Goal: Check status: Check status

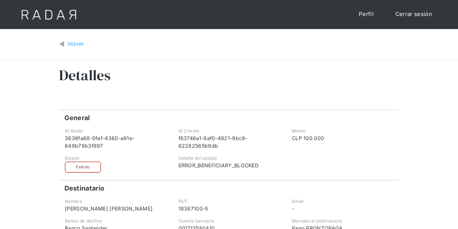
click at [75, 43] on div "Volver" at bounding box center [75, 44] width 17 height 8
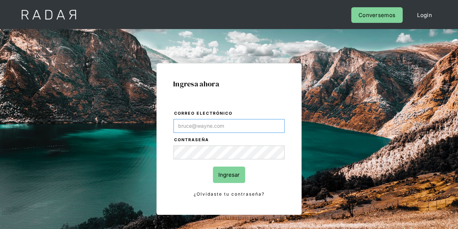
type input "Evans@prontopaga.com"
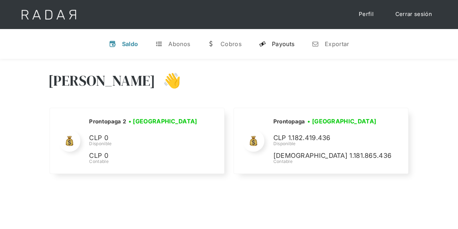
click at [278, 41] on div "Payouts" at bounding box center [283, 43] width 22 height 7
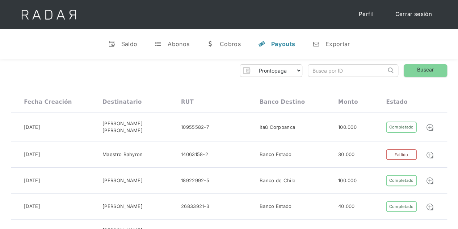
click at [321, 70] on input "search" at bounding box center [347, 70] width 78 height 12
paste input "660a70e2-8677-47b5-8ea1-3d9ad89dc818"
type input "660a70e2-8677-47b5-8ea1-3d9ad89dc818"
click at [427, 71] on link "Buscar" at bounding box center [425, 70] width 43 height 13
click at [354, 71] on input "660a70e2-8677-47b5-8ea1-3d9ad89dc818" at bounding box center [347, 70] width 78 height 12
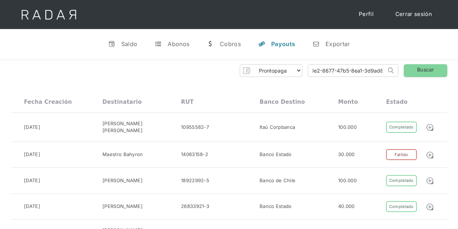
scroll to position [0, 35]
click at [417, 68] on link "Buscar" at bounding box center [425, 70] width 43 height 13
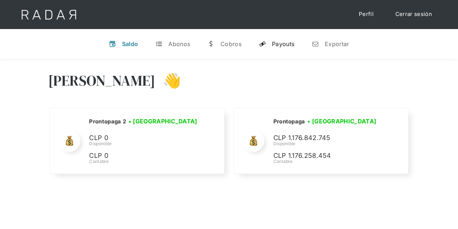
click at [279, 44] on div "Payouts" at bounding box center [283, 43] width 22 height 7
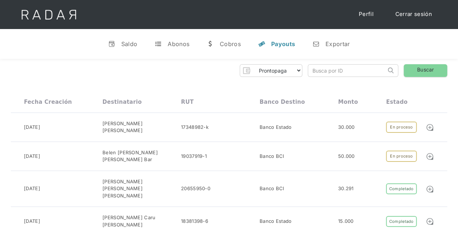
click at [314, 71] on input "search" at bounding box center [347, 70] width 78 height 12
paste input "660a70e2-8677-47b5-8ea1-3d9ad89dc818"
type input "660a70e2-8677-47b5-8ea1-3d9ad89dc818"
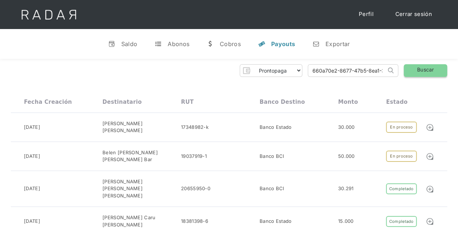
click at [413, 67] on link "Buscar" at bounding box center [425, 70] width 43 height 13
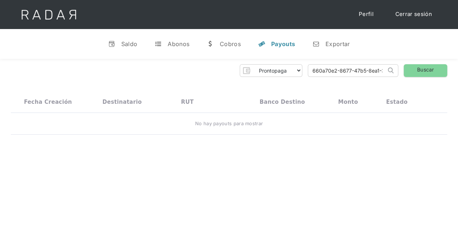
click at [283, 43] on div "Payouts" at bounding box center [283, 43] width 24 height 7
click at [133, 41] on div "Saldo" at bounding box center [129, 43] width 16 height 7
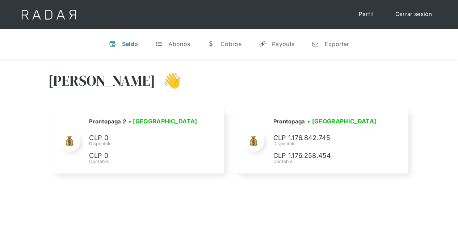
click at [437, 93] on div "Hola Evans 👋 Cargando tus cuentas... Nombre de la empresa • Conectada • Descone…" at bounding box center [229, 124] width 458 height 130
click at [284, 45] on div "Payouts" at bounding box center [283, 43] width 22 height 7
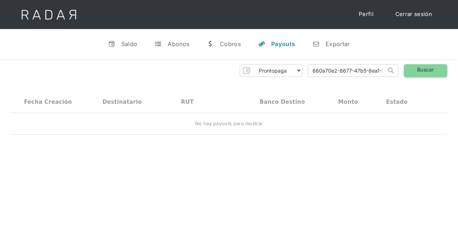
scroll to position [0, 35]
drag, startPoint x: 312, startPoint y: 71, endPoint x: 456, endPoint y: 64, distance: 144.0
click at [456, 70] on div "Prontopaga Prontopaga 2 Thank you! Your submission has been received! Oops! Som…" at bounding box center [229, 100] width 458 height 82
paste input "c04cda20-8e24-425c-b704-03a667f82fc9"
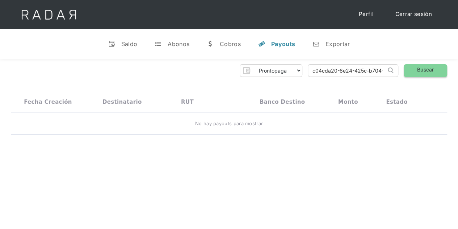
type input "c04cda20-8e24-425c-b704-03a667f82fc9"
click at [428, 67] on link "Buscar" at bounding box center [425, 70] width 43 height 13
